Goal: Transaction & Acquisition: Purchase product/service

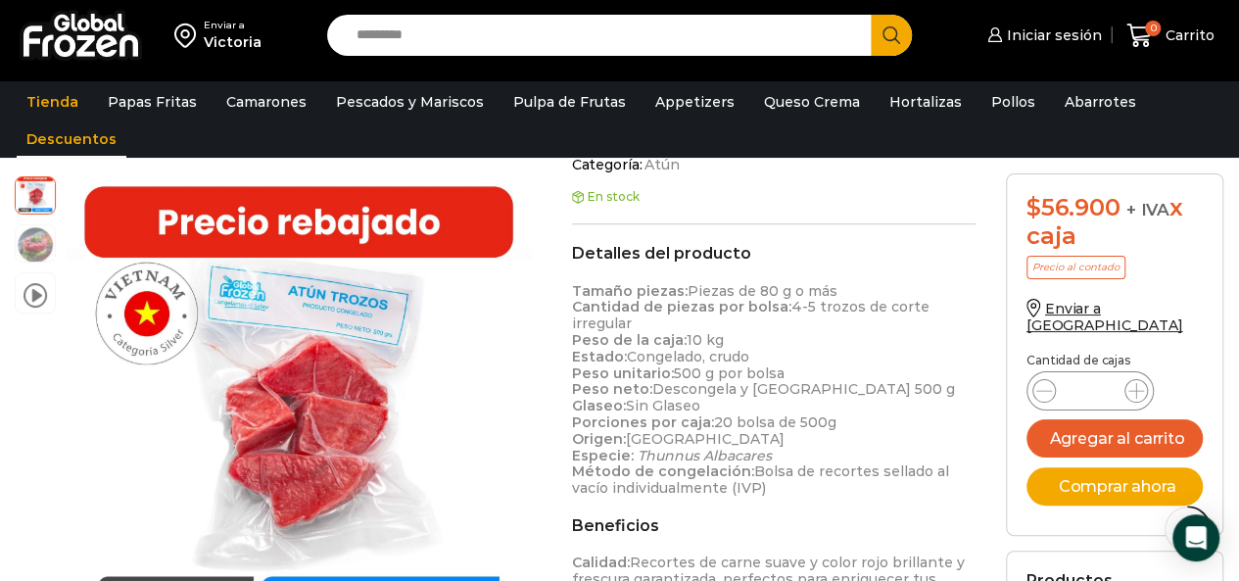
click at [71, 141] on link "Descuentos" at bounding box center [72, 138] width 110 height 37
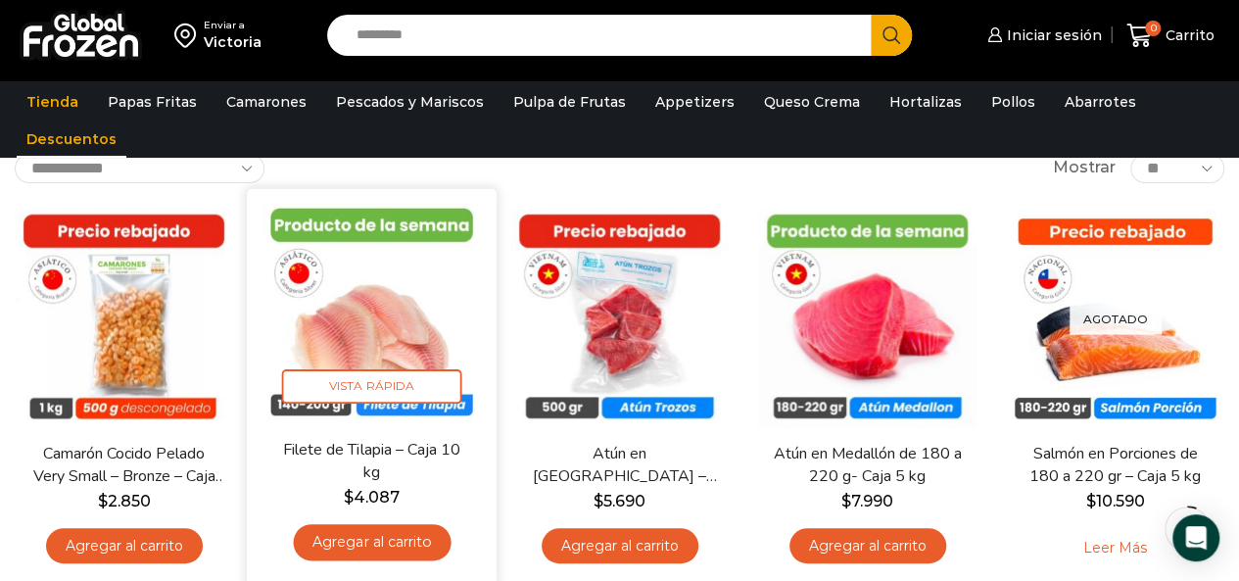
scroll to position [98, 0]
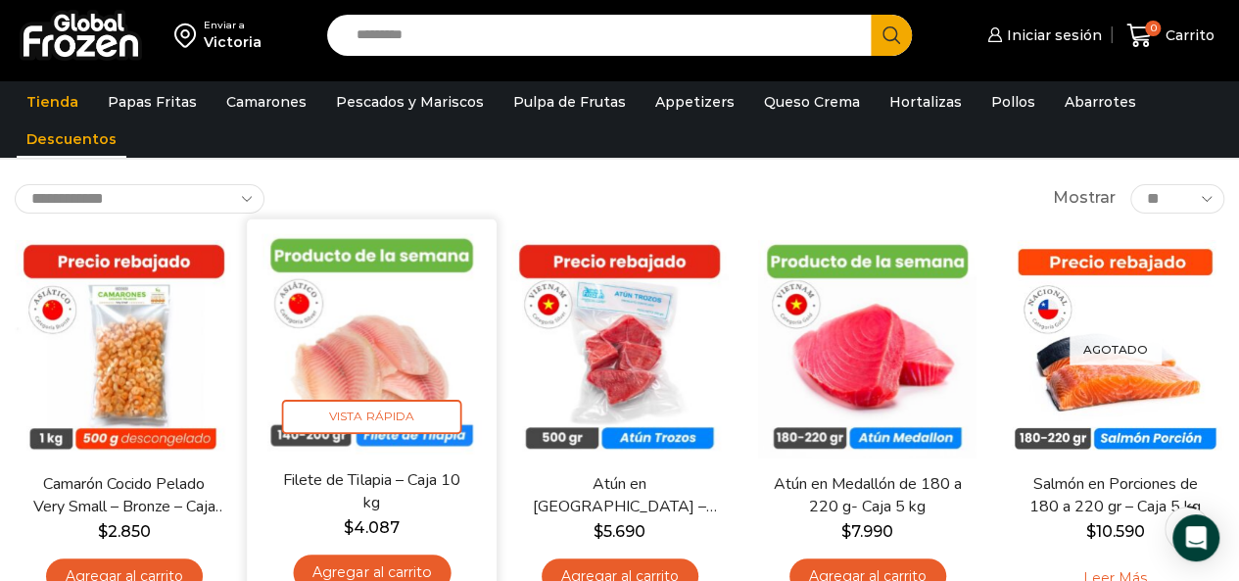
click at [360, 333] on img at bounding box center [372, 343] width 220 height 220
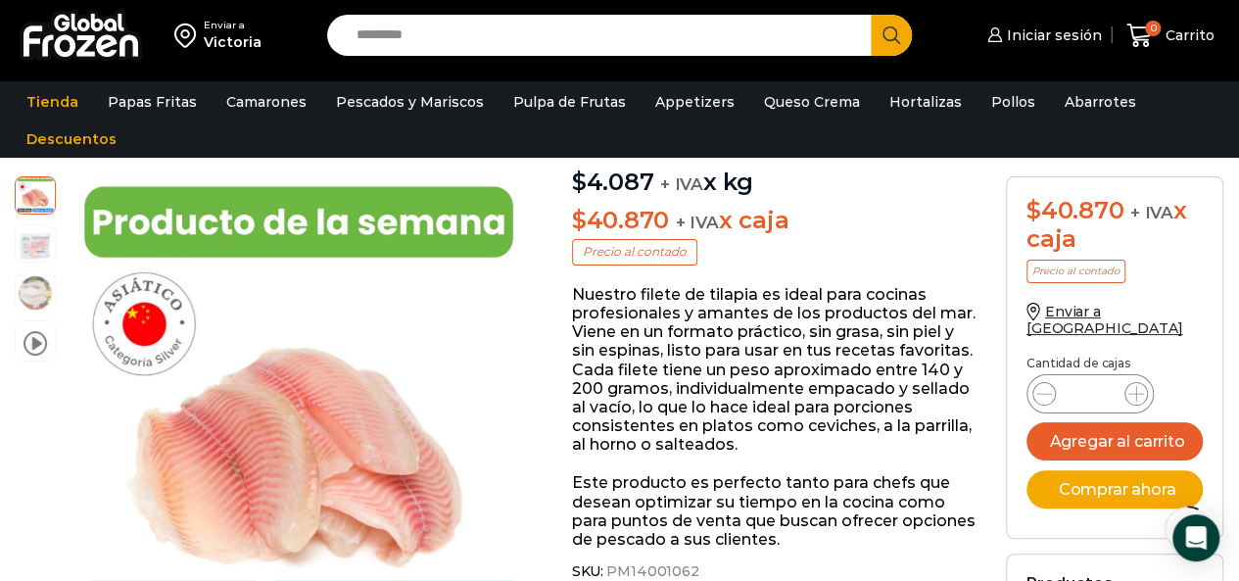
scroll to position [197, 0]
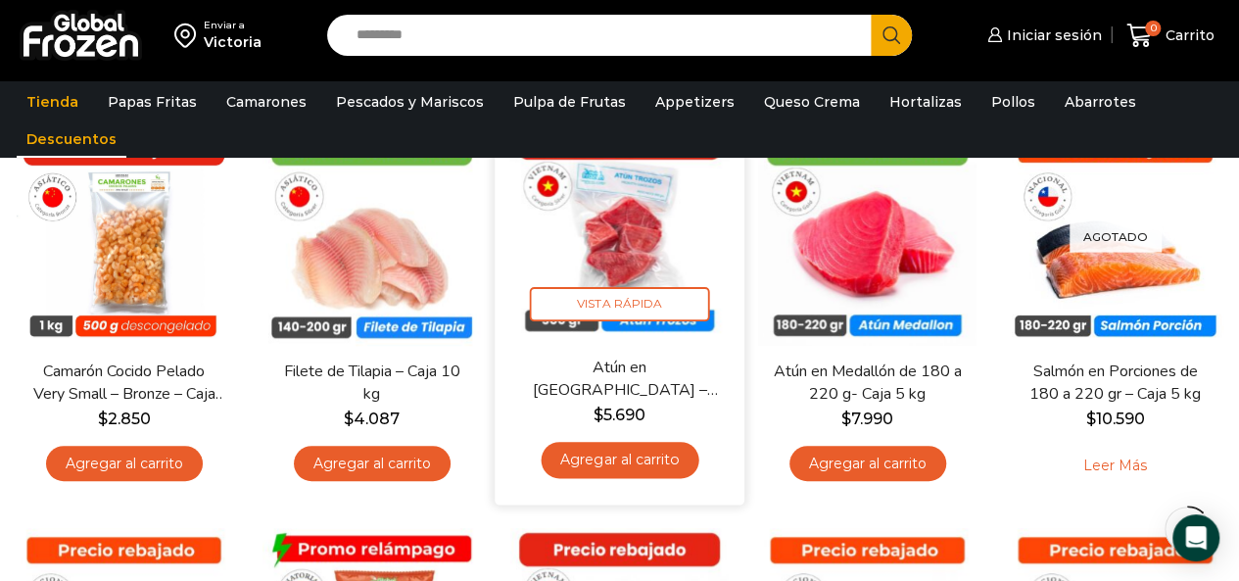
scroll to position [186, 0]
